Goal: Task Accomplishment & Management: Complete application form

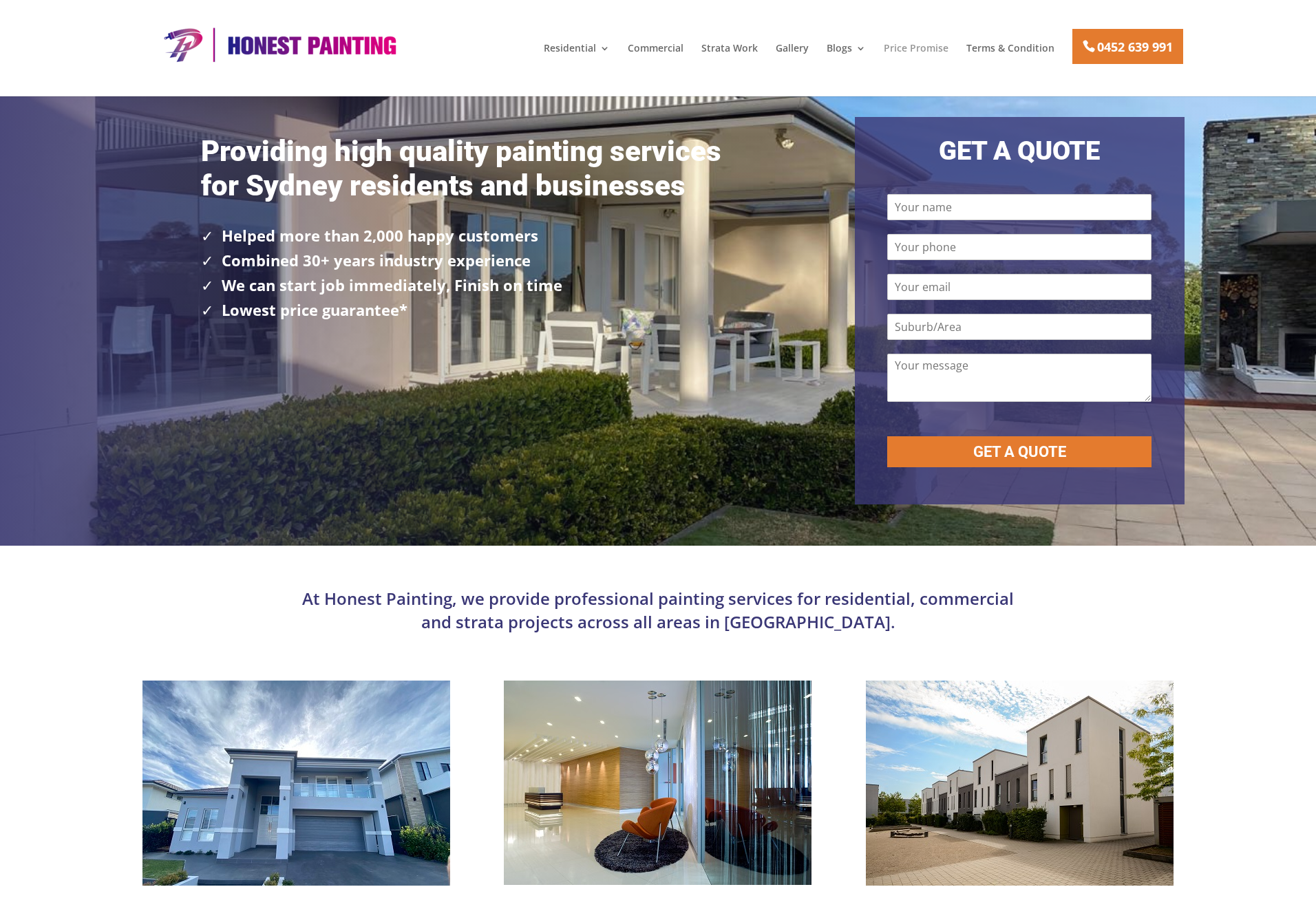
click at [894, 49] on link "Price Promise" at bounding box center [916, 54] width 65 height 23
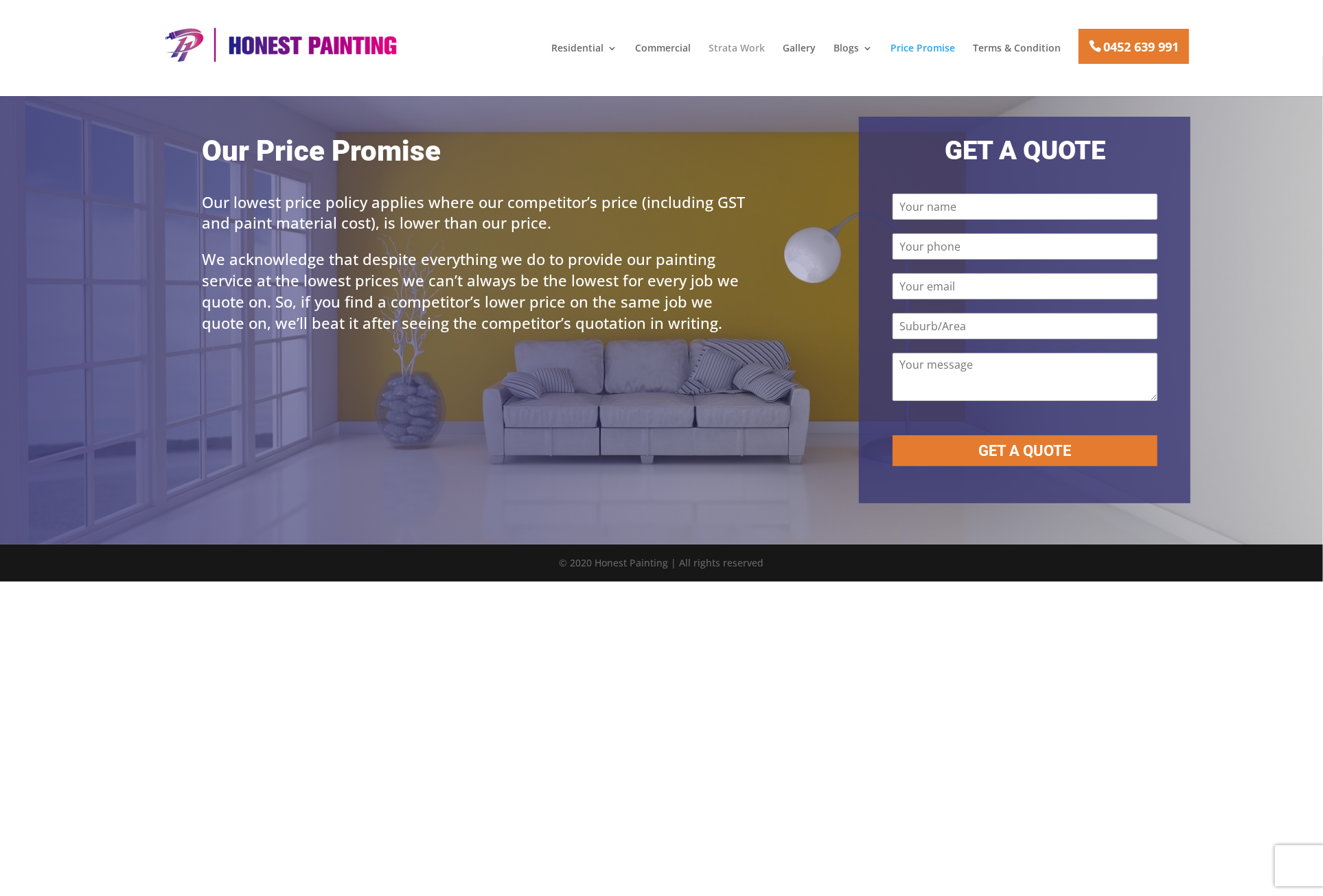
click at [742, 49] on link "Strata Work" at bounding box center [736, 54] width 57 height 23
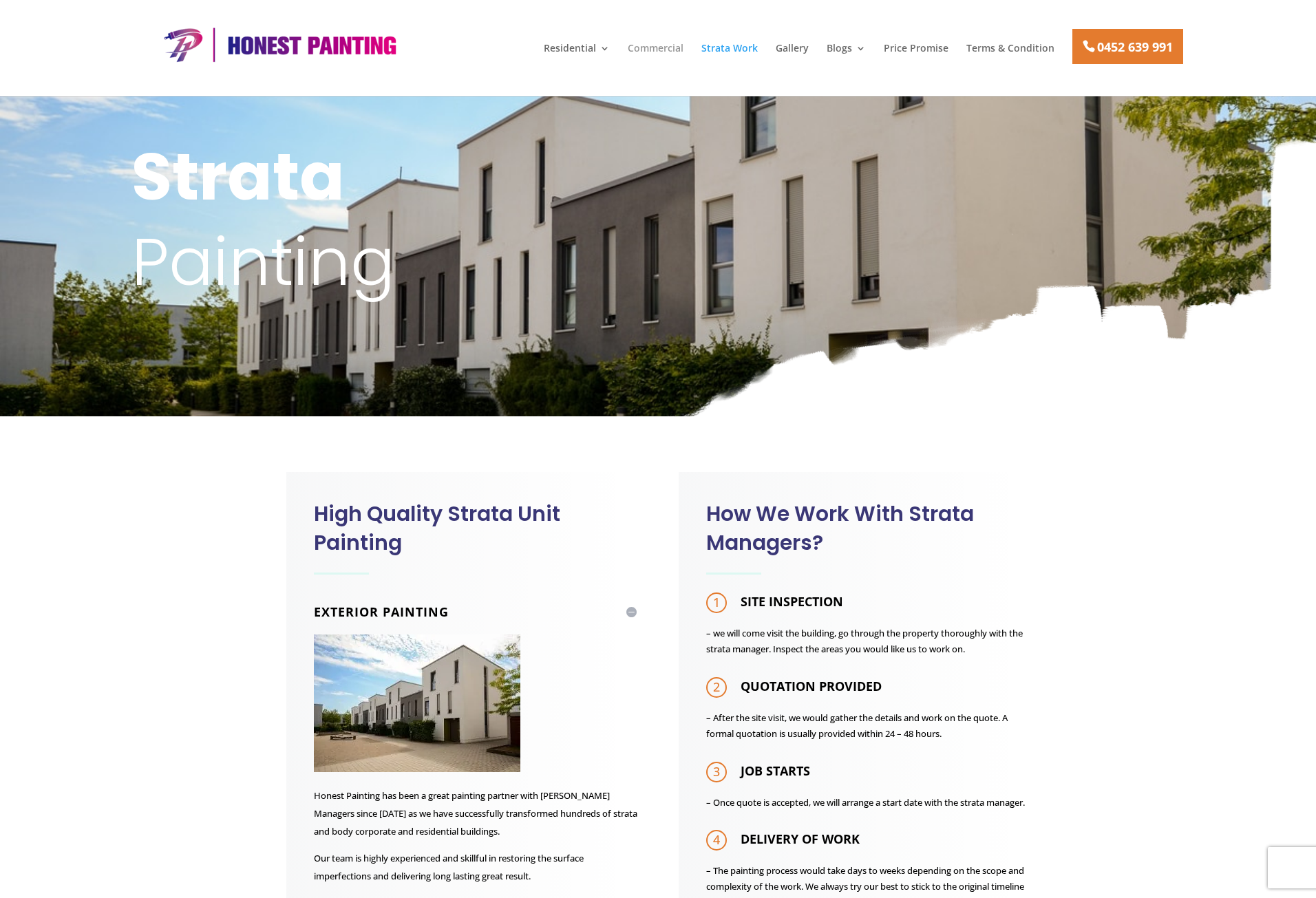
click at [656, 47] on link "Commercial" at bounding box center [656, 54] width 56 height 23
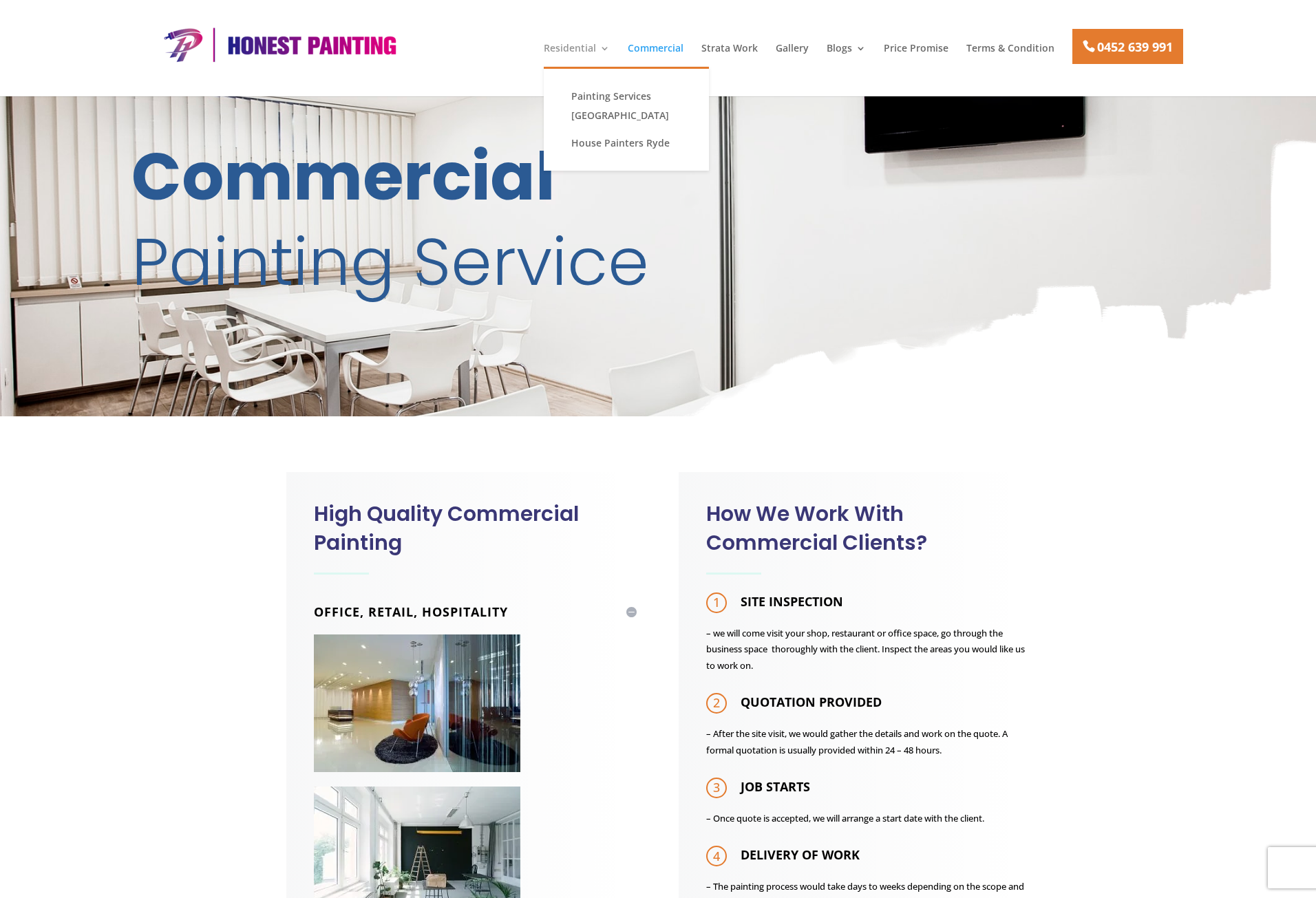
click at [574, 47] on link "Residential" at bounding box center [577, 54] width 66 height 23
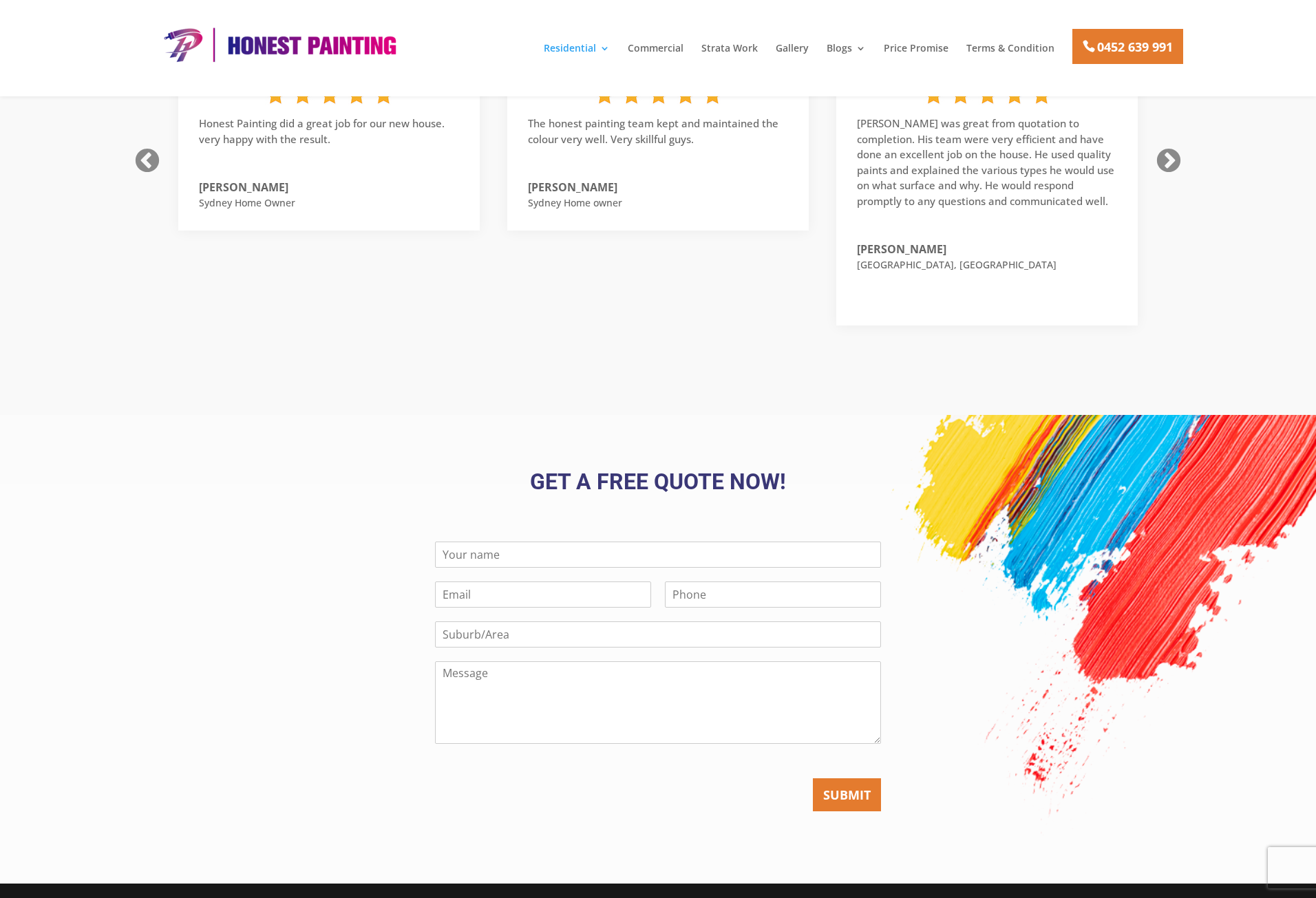
scroll to position [2358, 0]
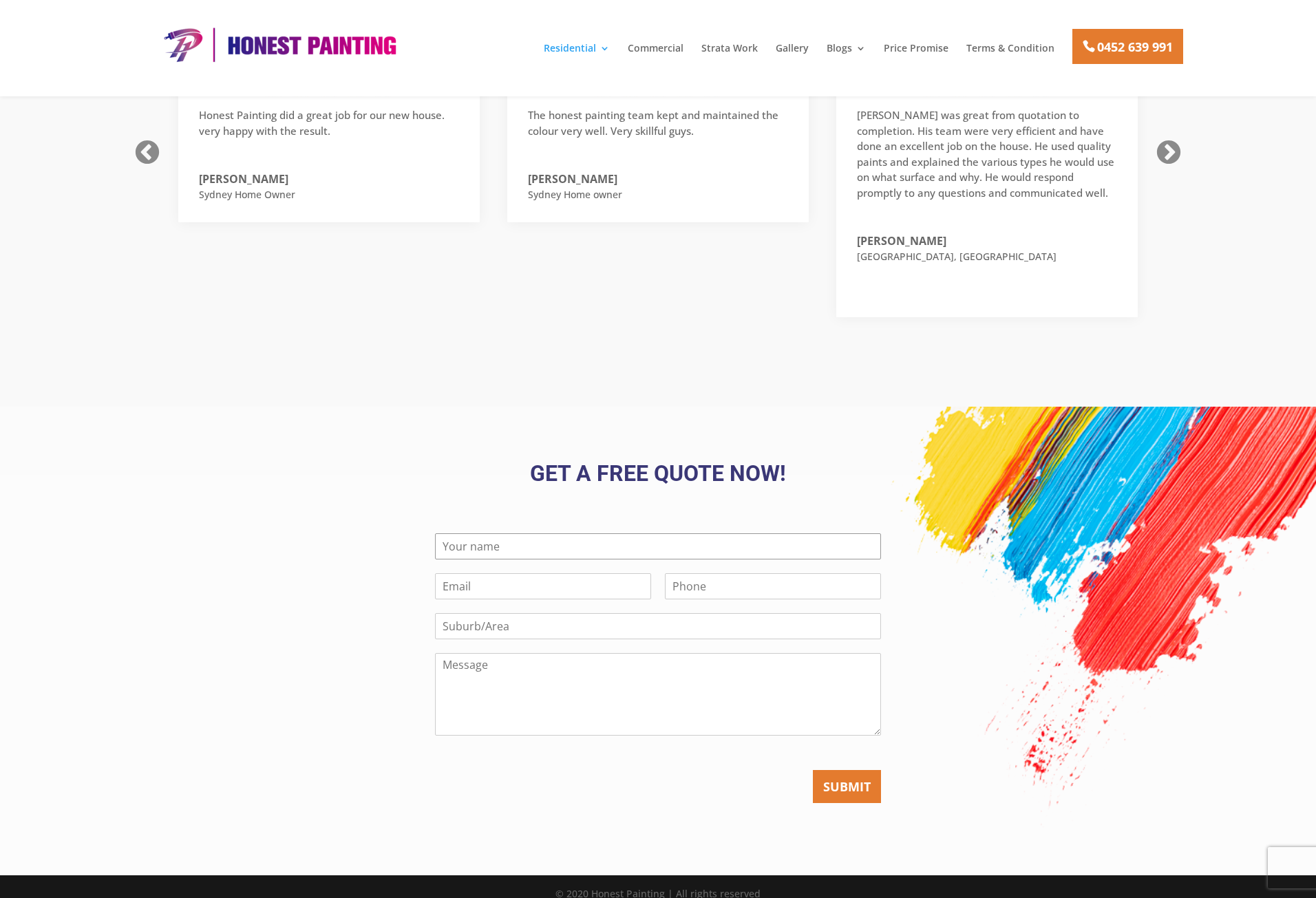
click at [683, 533] on input "Name *" at bounding box center [658, 546] width 446 height 26
type input "Test Test"
type input "[EMAIL_ADDRESS][DOMAIN_NAME]"
type input "0200000000"
type input "North Ryde"
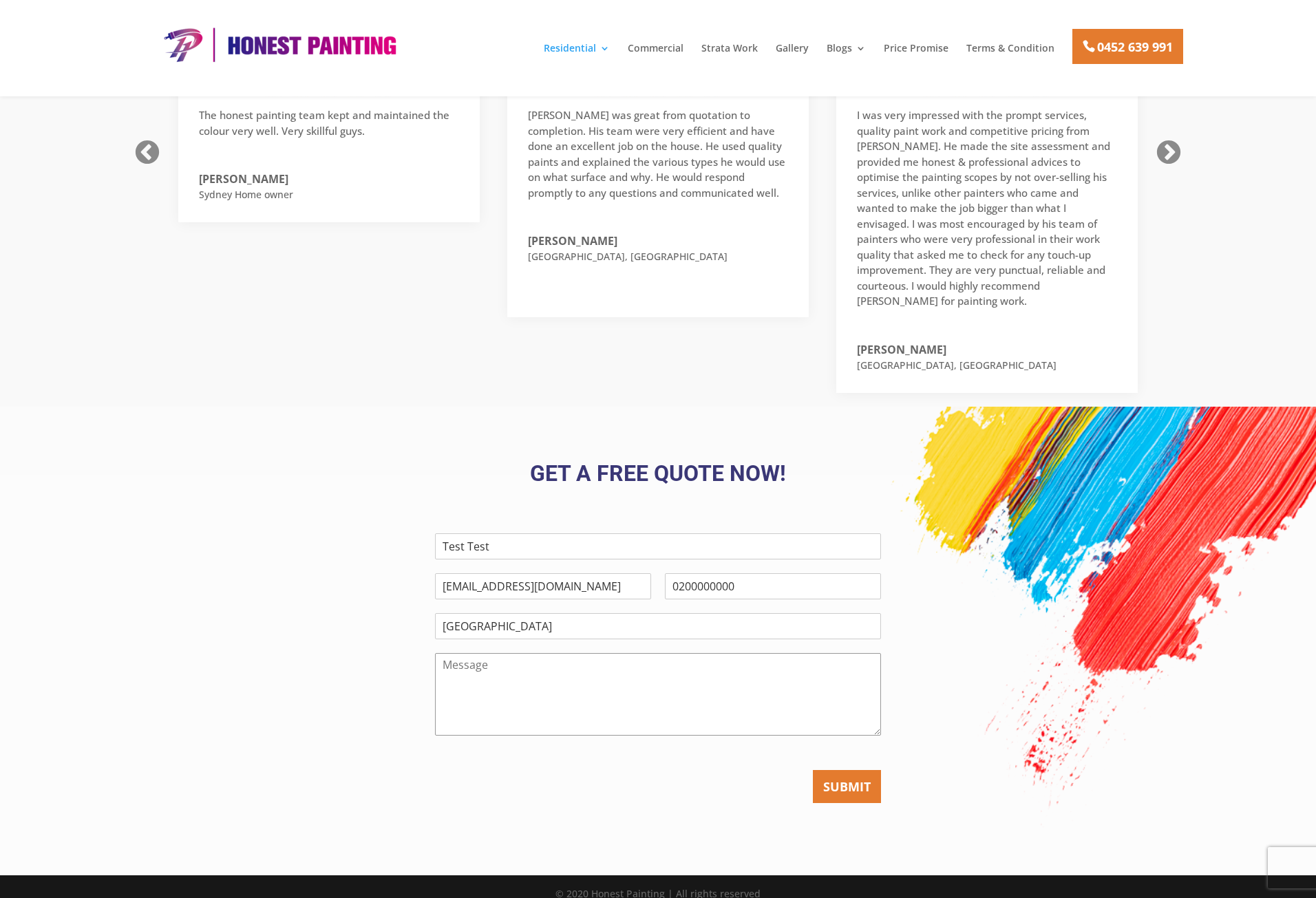
type textarea "This is a test submission from your marketing provider. Thank you."
click at [871, 769] on button "SUBMIT" at bounding box center [846, 785] width 68 height 33
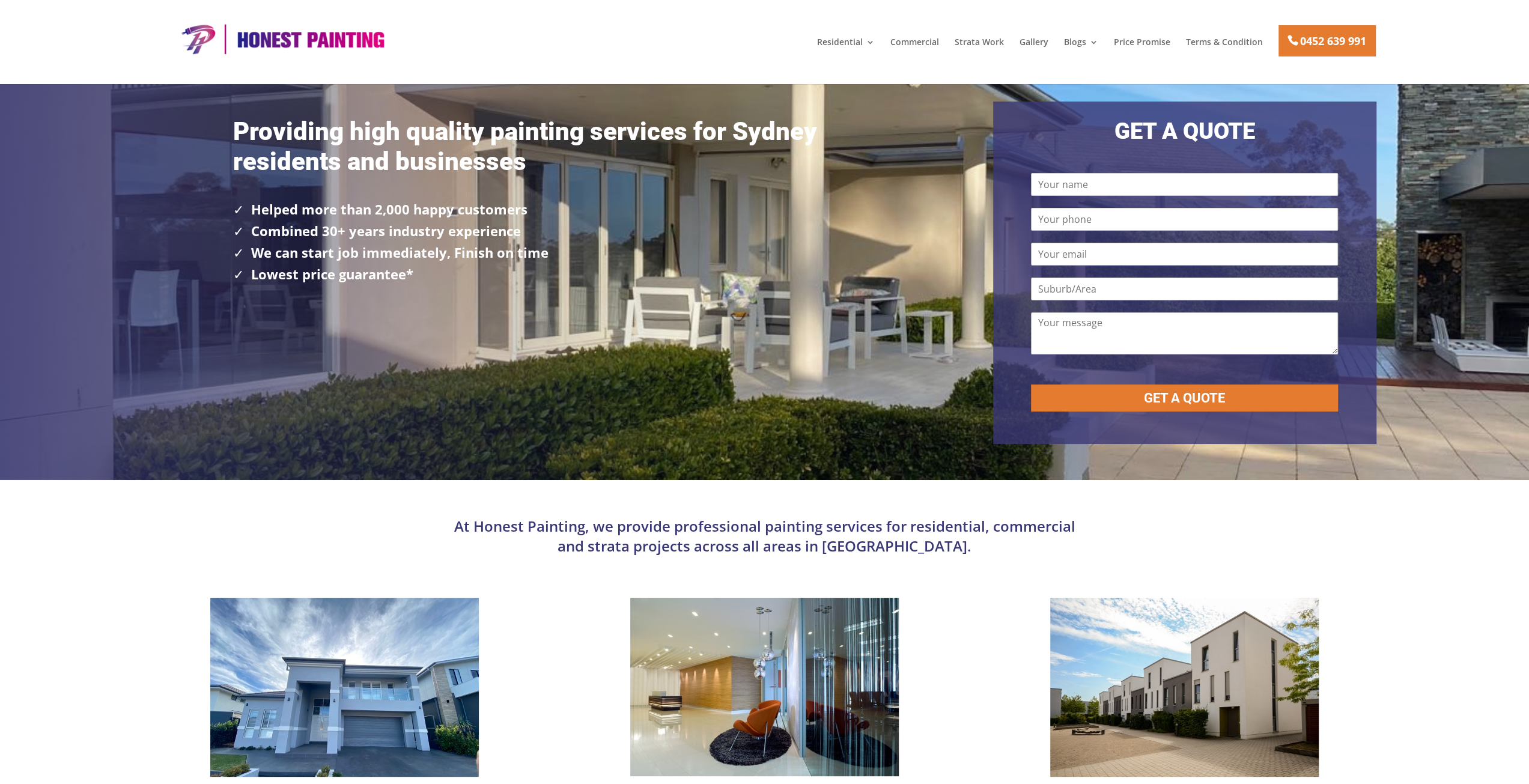
click at [948, 150] on div "Providing high quality painting services for Sydney residents and businesses He…" at bounding box center [555, 272] width 803 height 342
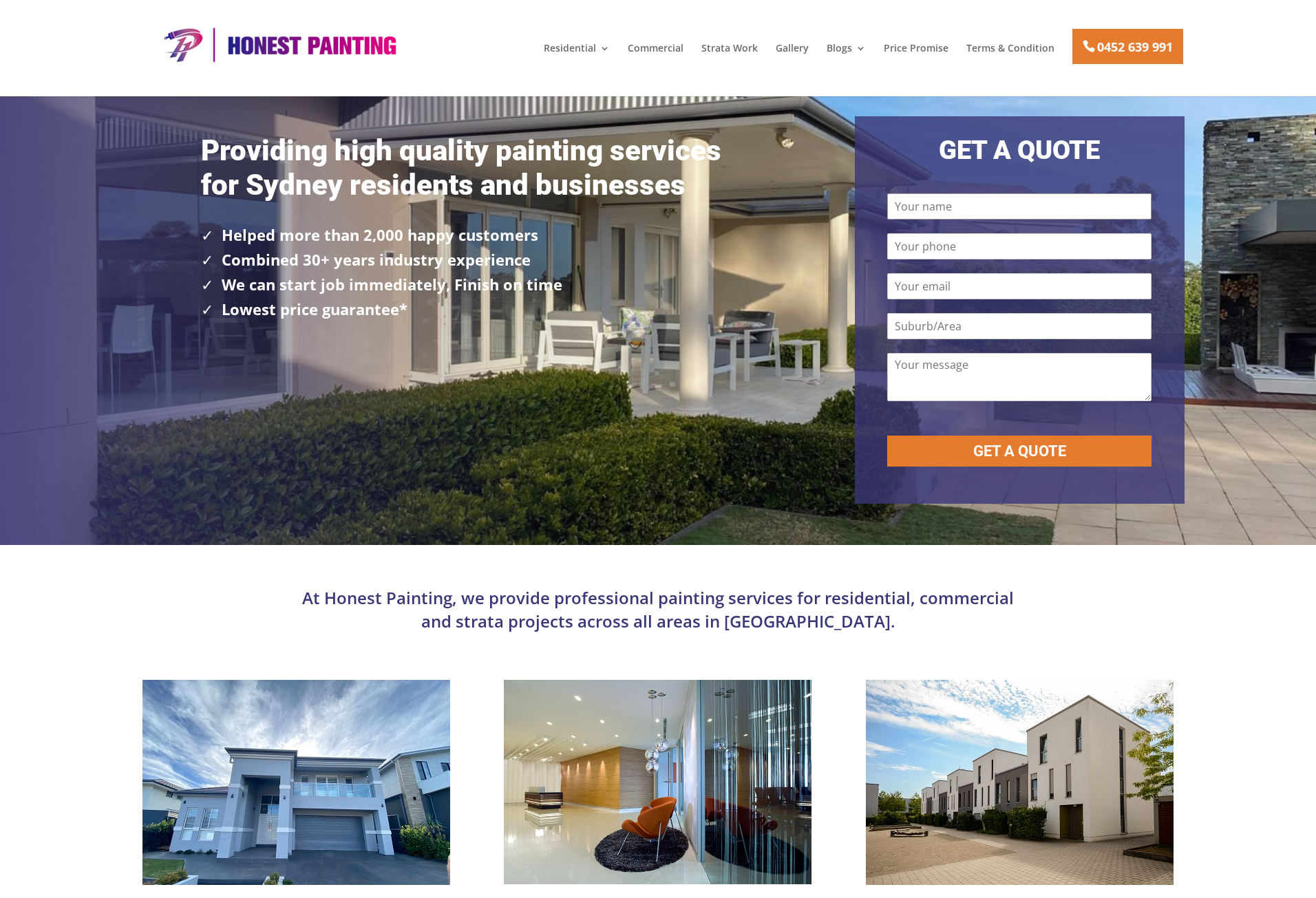
click at [1080, 217] on input "Name" at bounding box center [1019, 206] width 264 height 26
type input "Test Test"
type input "0200000000"
type input "[EMAIL_ADDRESS][DOMAIN_NAME]"
click at [1144, 322] on input "Suburb/Area" at bounding box center [1019, 326] width 264 height 26
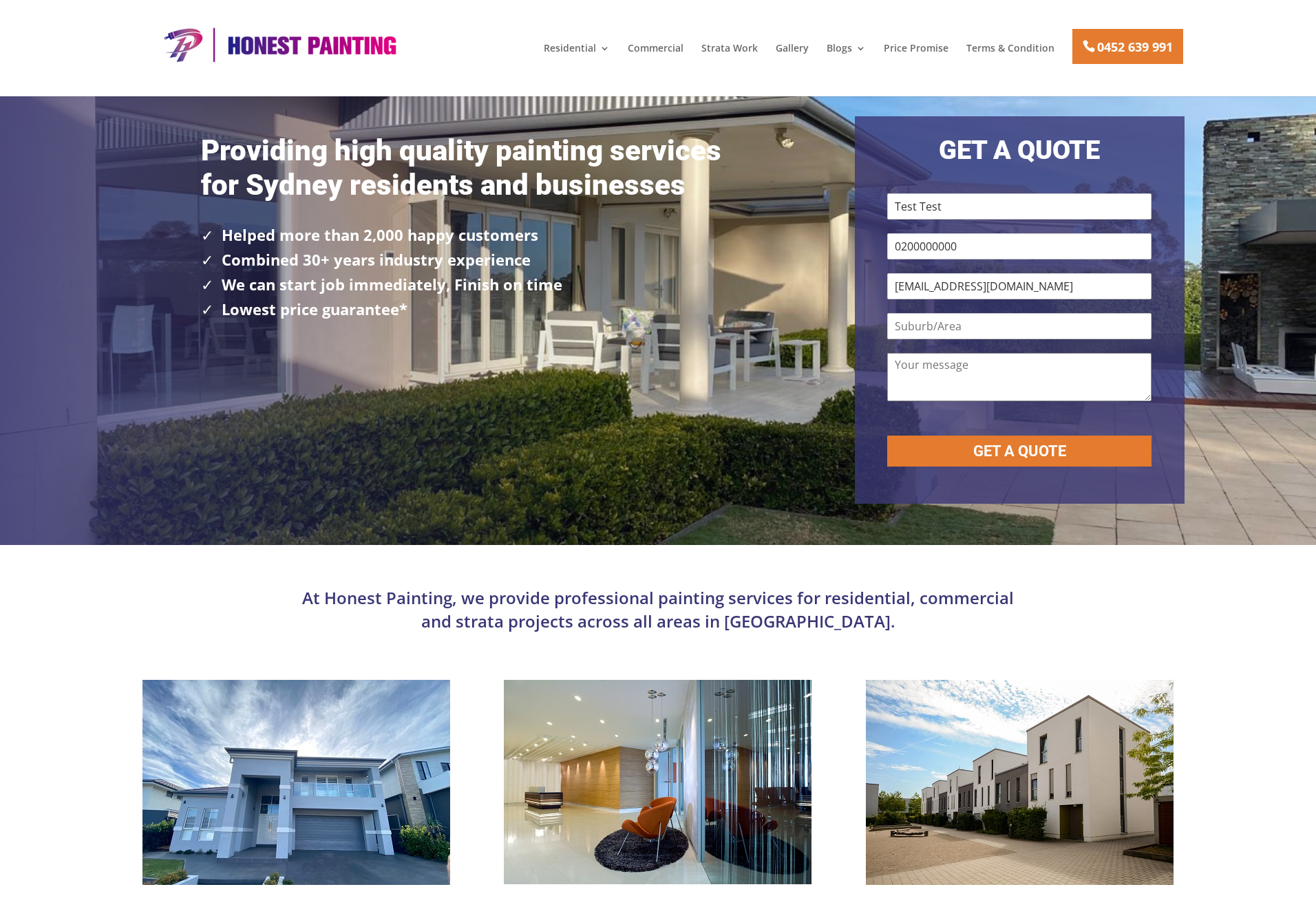
type textarea "This is a test submission from your marketing provider. Thank you."
click at [1000, 326] on input "Suburb/Area" at bounding box center [1019, 326] width 264 height 26
type input "Test"
click at [1118, 449] on button "GET A QUOTE" at bounding box center [1019, 451] width 264 height 31
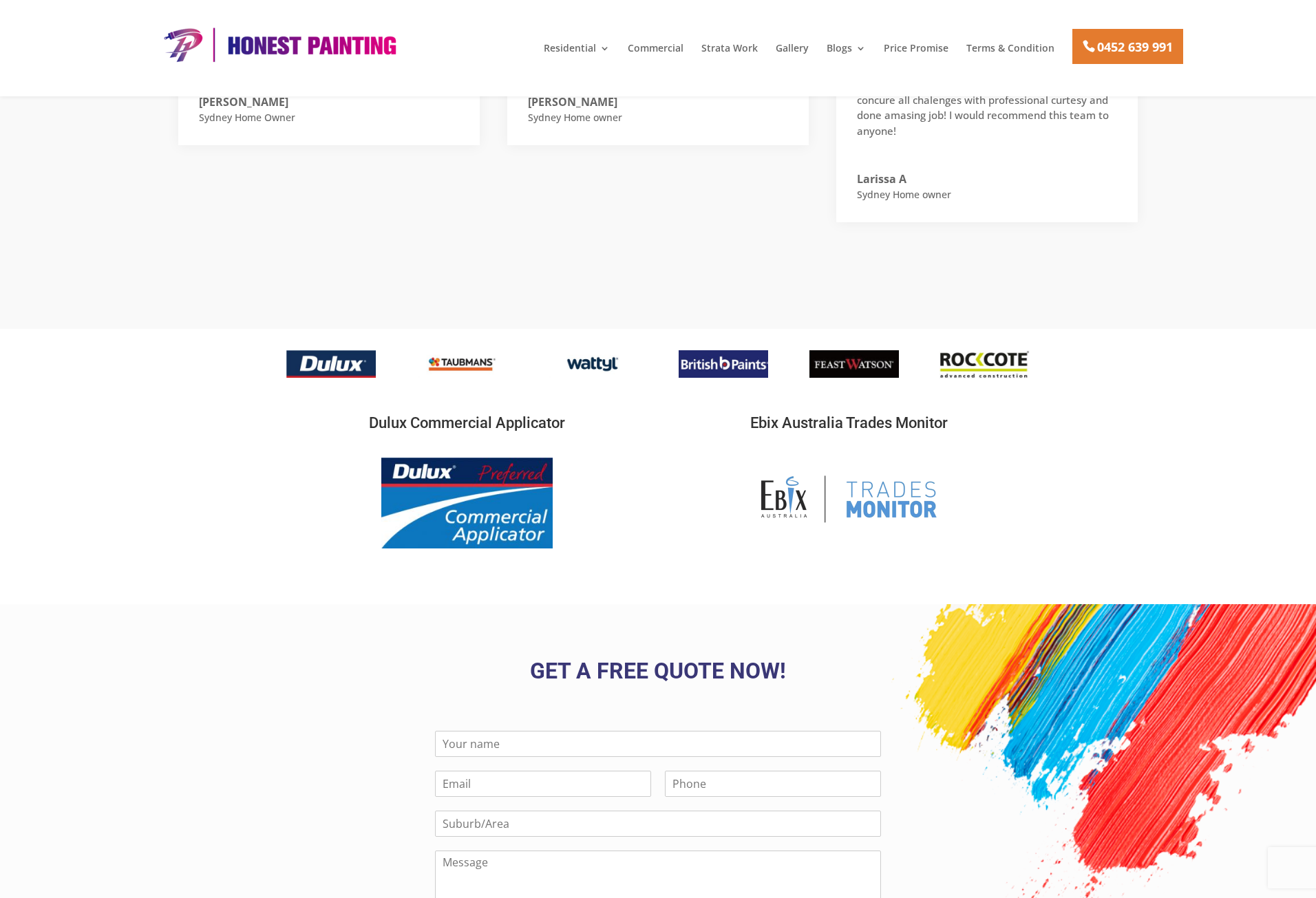
scroll to position [2443, 0]
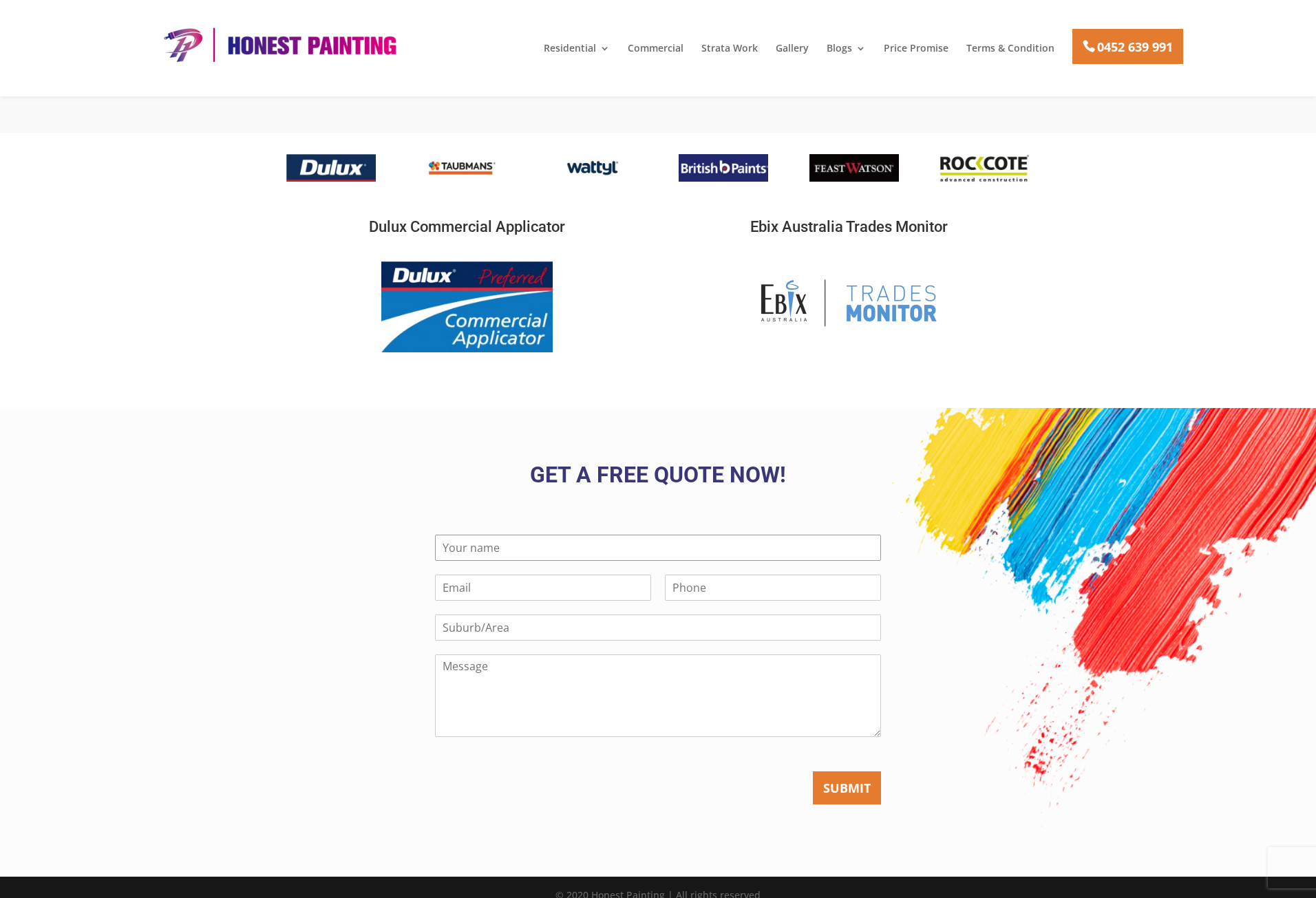
type input "Test Test"
type input "[EMAIL_ADDRESS][DOMAIN_NAME]"
type input "0200000000"
type input "[GEOGRAPHIC_DATA]"
click at [604, 615] on input "[GEOGRAPHIC_DATA]" at bounding box center [658, 627] width 446 height 26
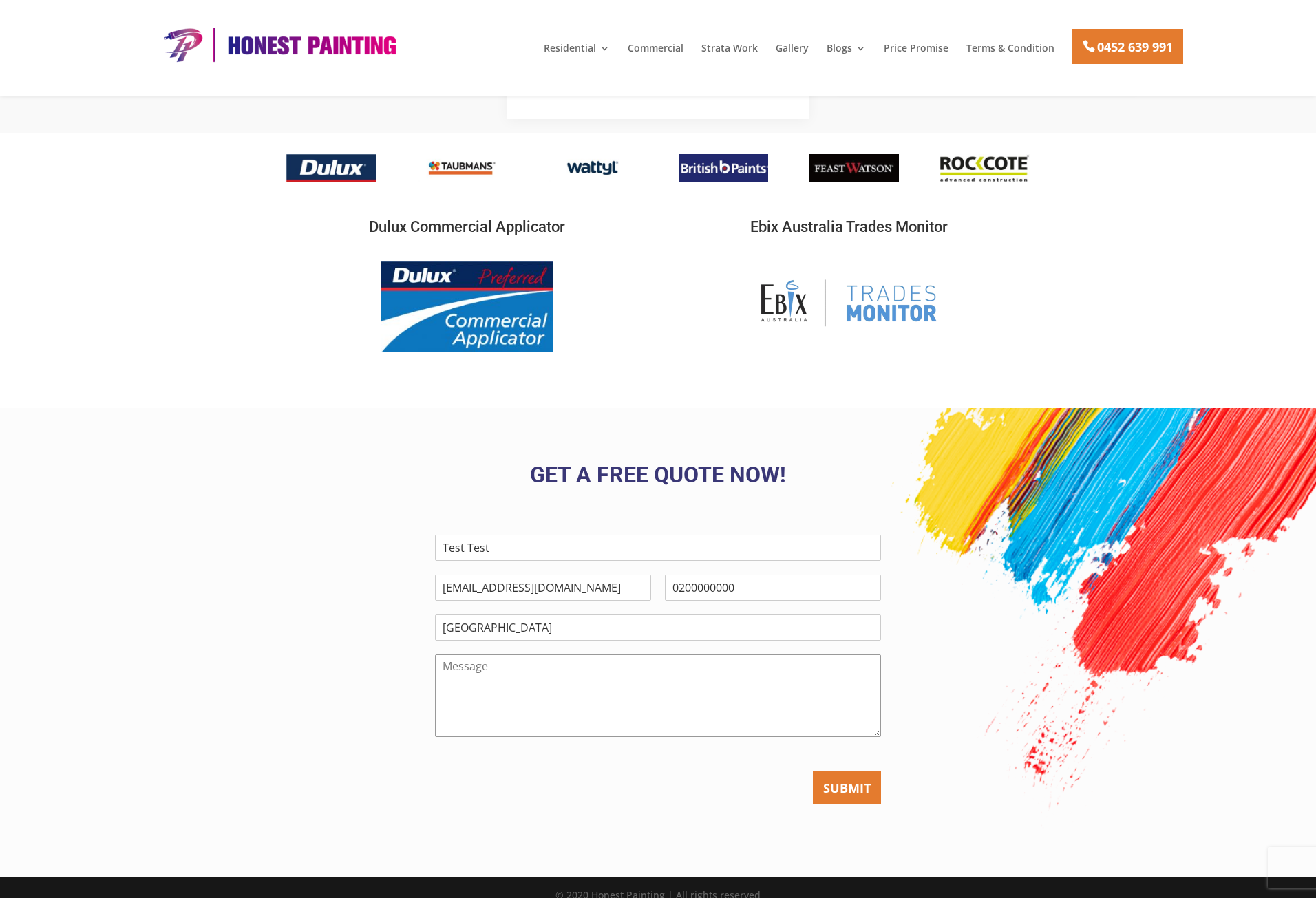
type textarea "This is a test submission from your marketing provider. Thank you."
click at [822, 782] on button "SUBMIT" at bounding box center [846, 787] width 68 height 33
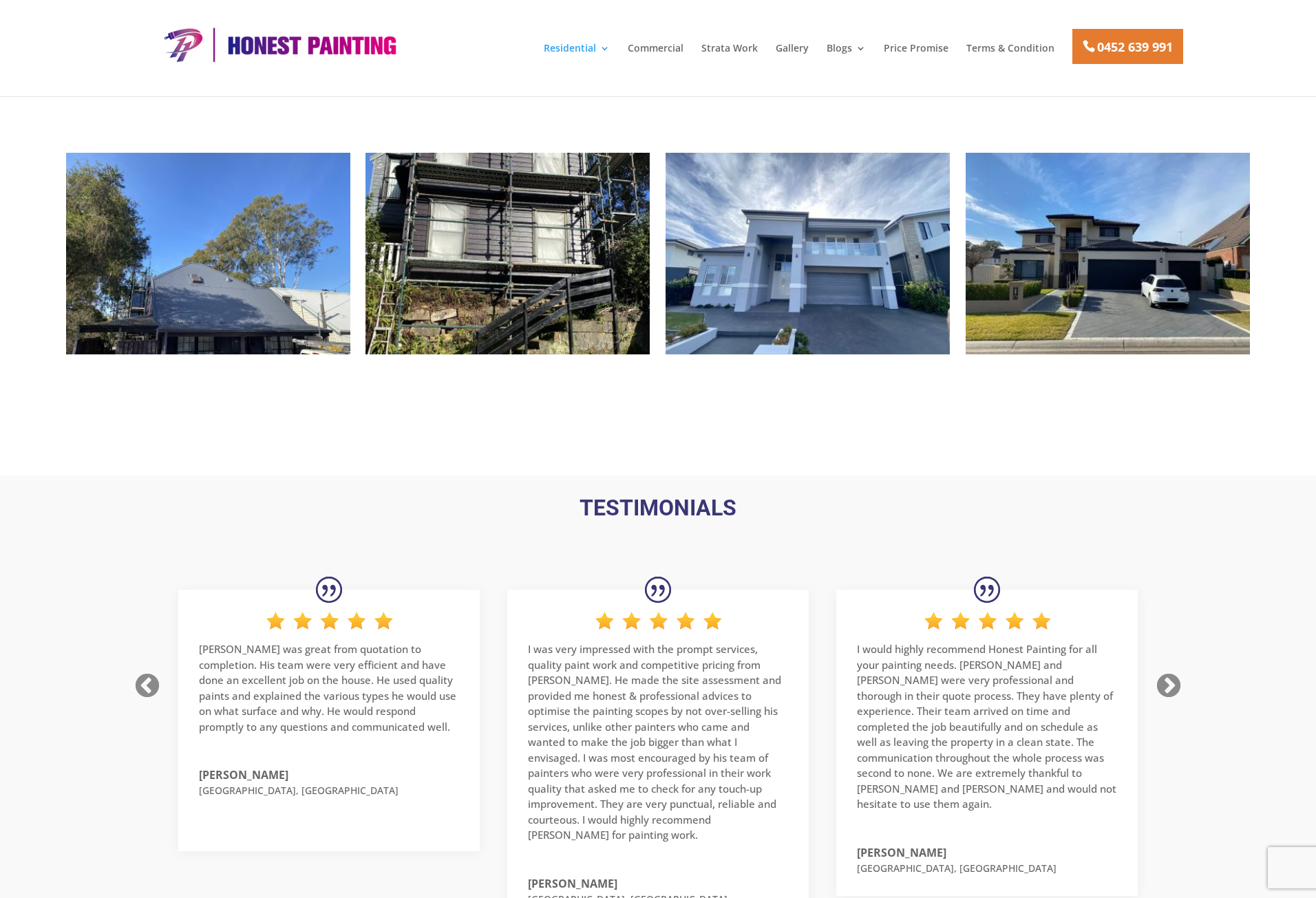
scroll to position [2358, 0]
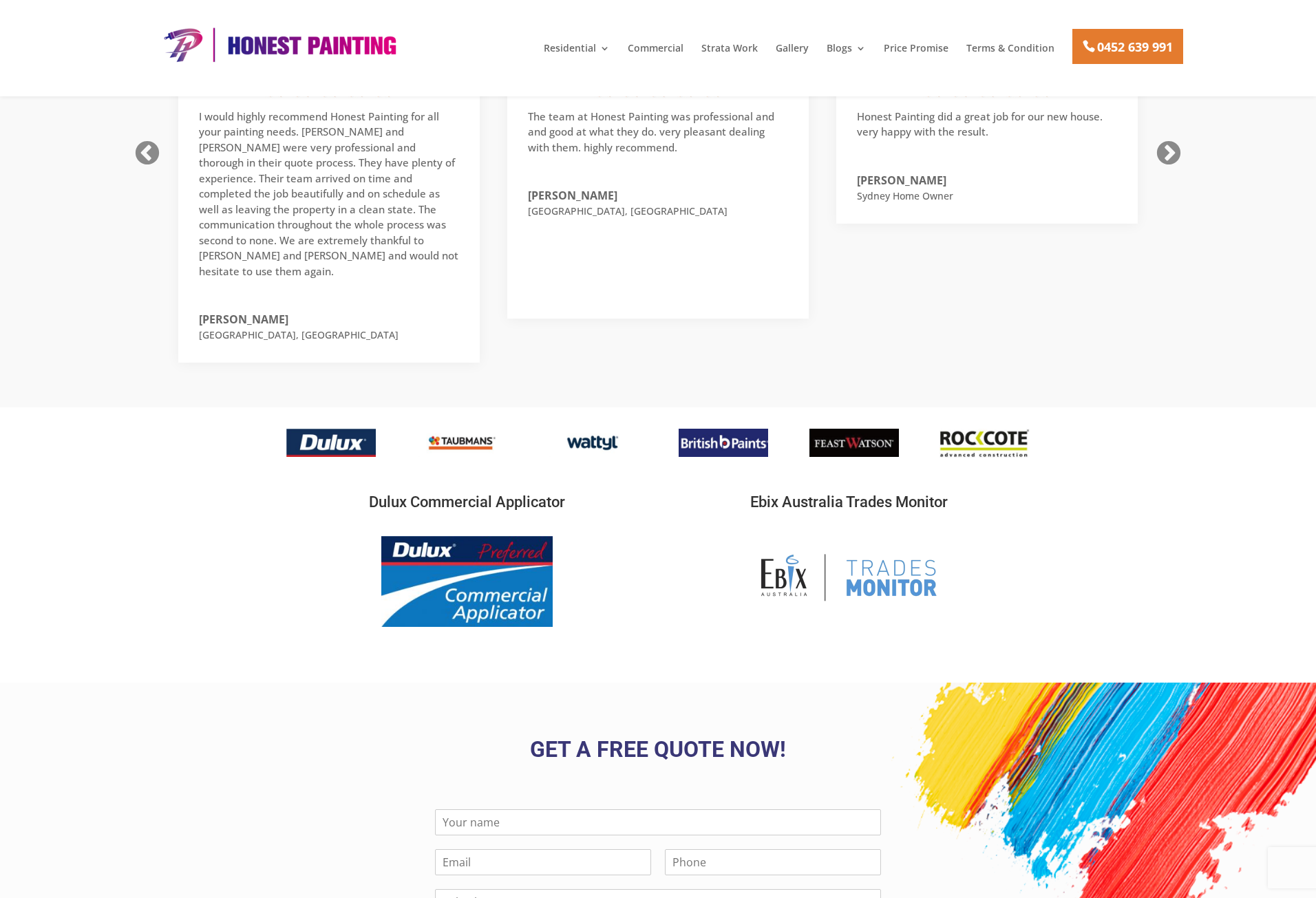
scroll to position [2546, 0]
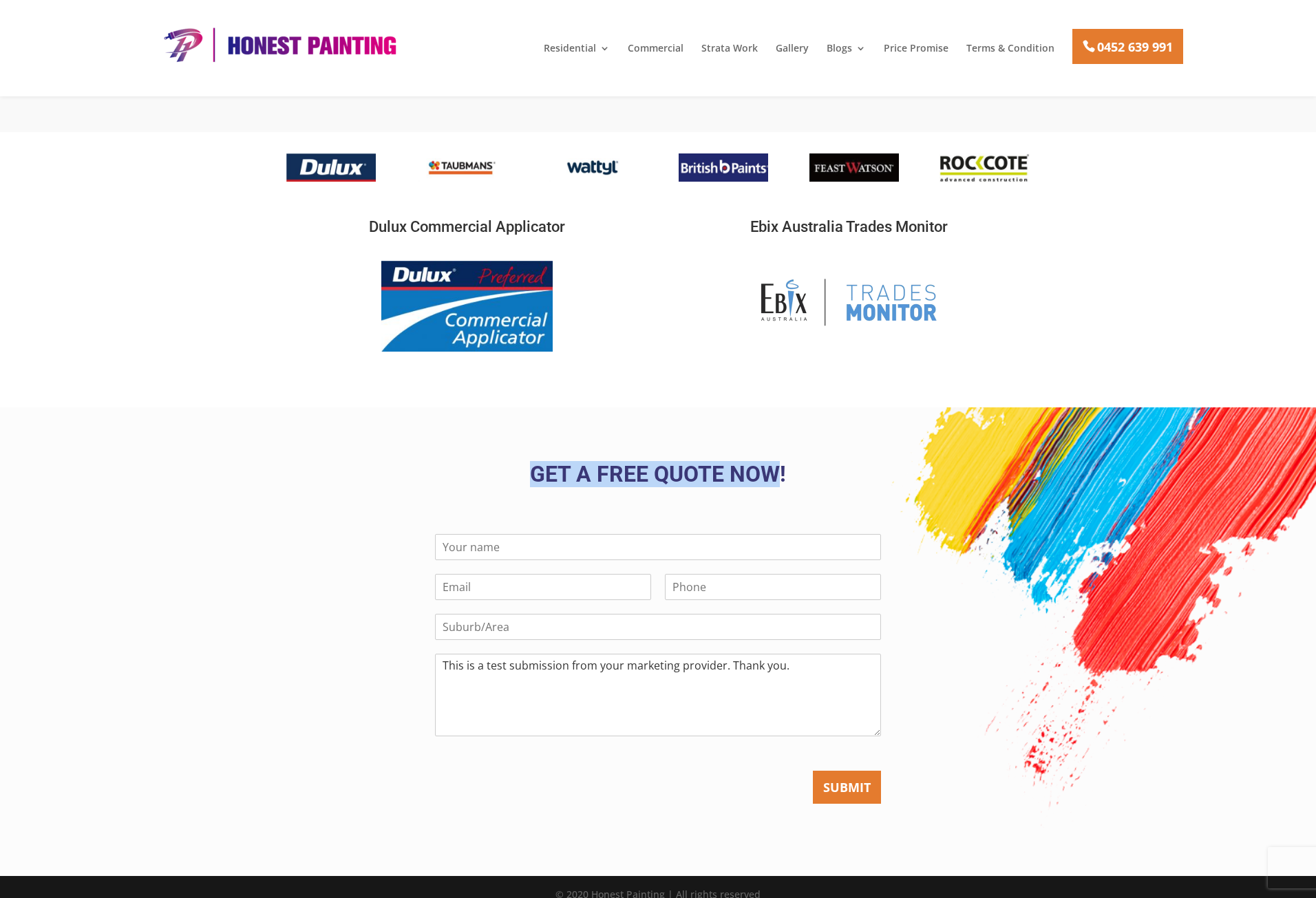
drag, startPoint x: 778, startPoint y: 452, endPoint x: 486, endPoint y: 455, distance: 292.0
click at [486, 463] on h3 "Get a FREE Quote Now!" at bounding box center [657, 477] width 743 height 29
copy h3 "Get a FREE Quote Now"
click at [808, 463] on h3 "Get a FREE Quote Now!" at bounding box center [657, 477] width 743 height 29
drag, startPoint x: 796, startPoint y: 461, endPoint x: 493, endPoint y: 463, distance: 303.0
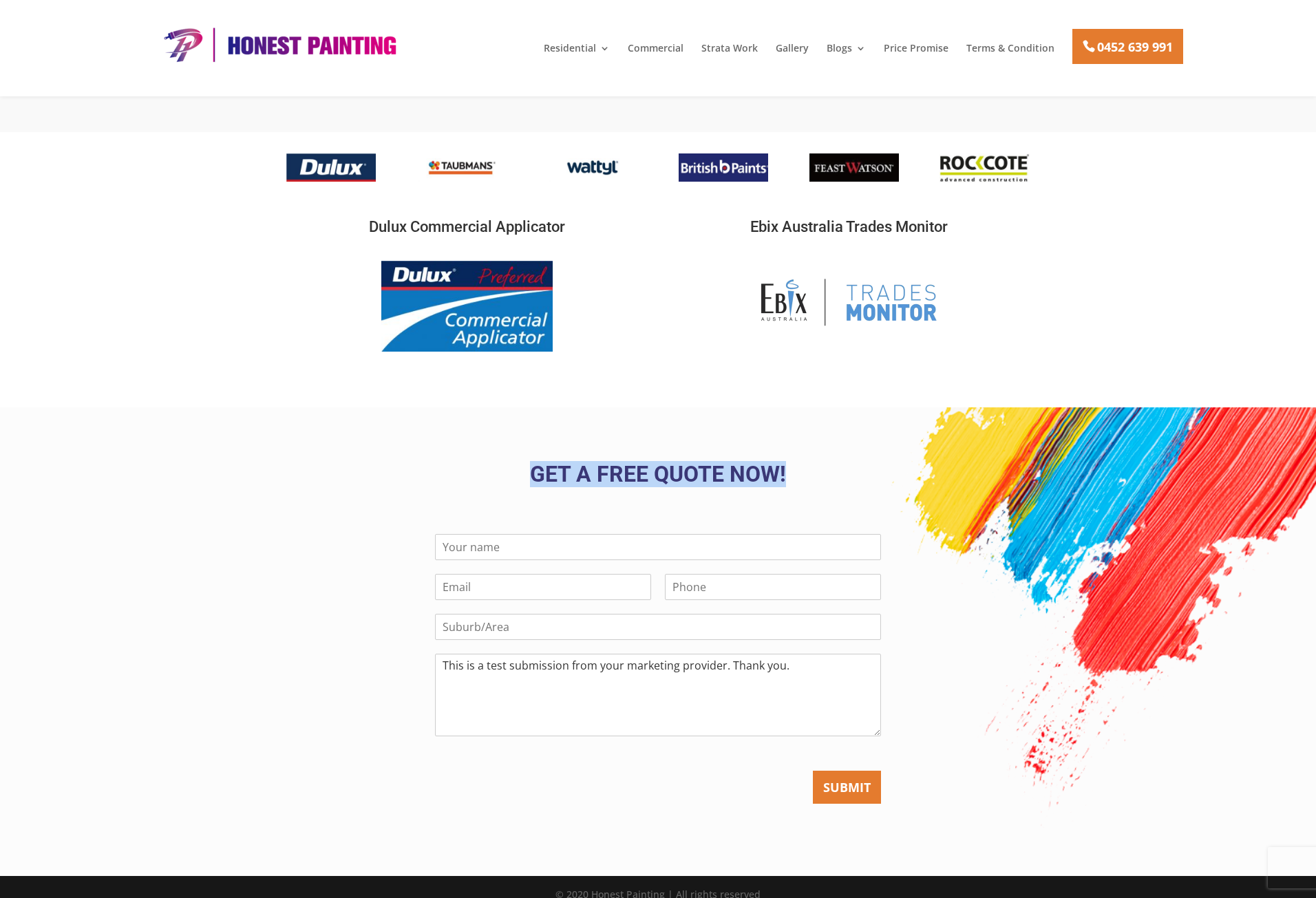
click at [493, 463] on h3 "Get a FREE Quote Now!" at bounding box center [657, 477] width 743 height 29
